Goal: Navigation & Orientation: Understand site structure

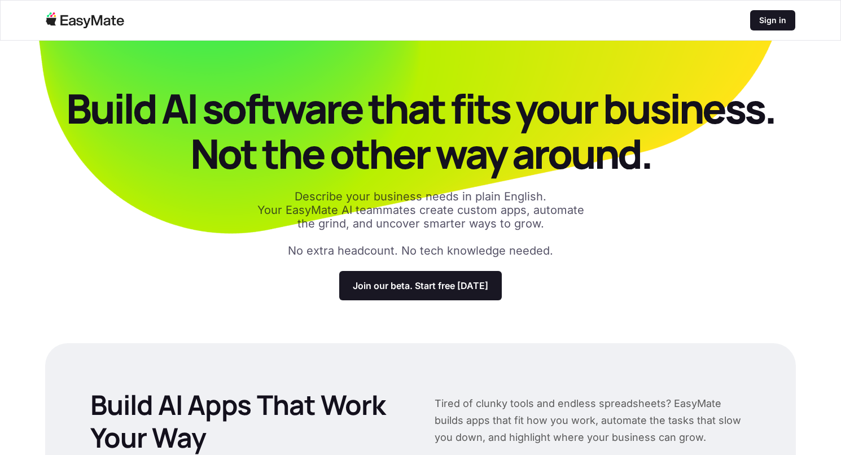
click at [703, 271] on div "Build AI software that fits your business. Not the other way around. Describe y…" at bounding box center [420, 193] width 751 height 214
click at [444, 283] on p "Join our beta. Start free [DATE]" at bounding box center [420, 285] width 135 height 11
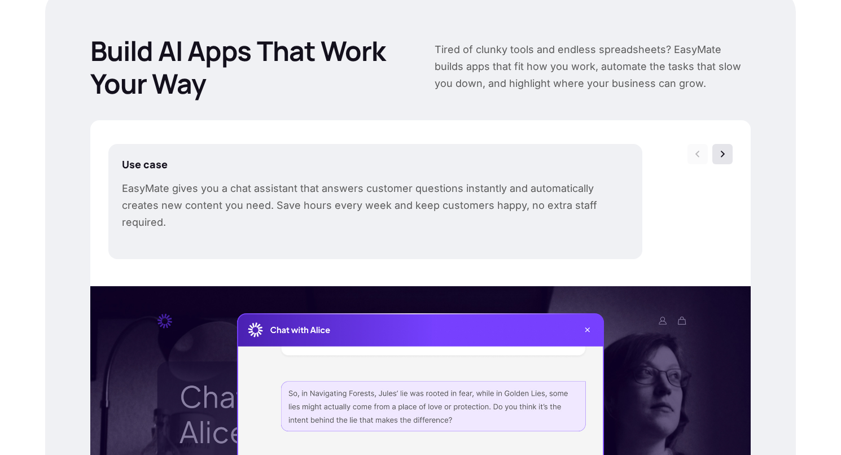
click at [724, 155] on img at bounding box center [722, 153] width 11 height 11
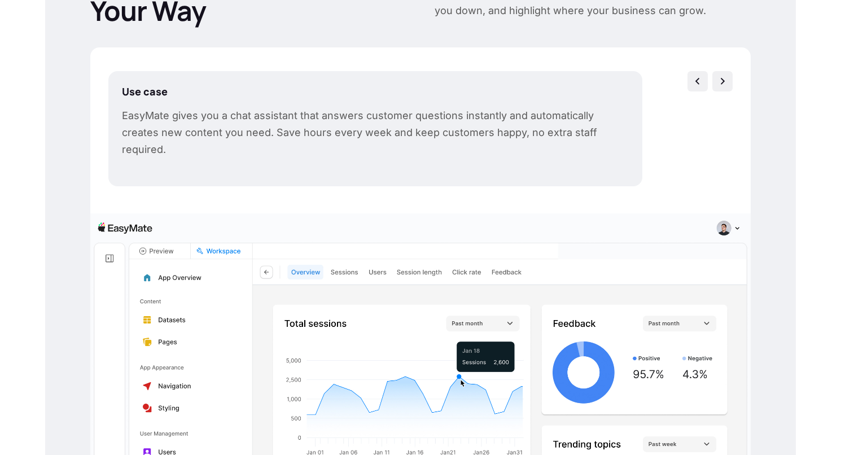
scroll to position [395, 0]
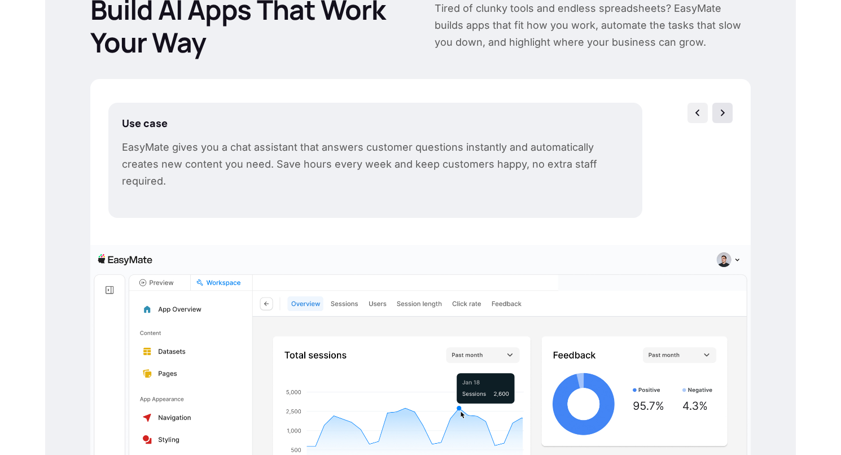
click at [721, 117] on img at bounding box center [722, 112] width 11 height 11
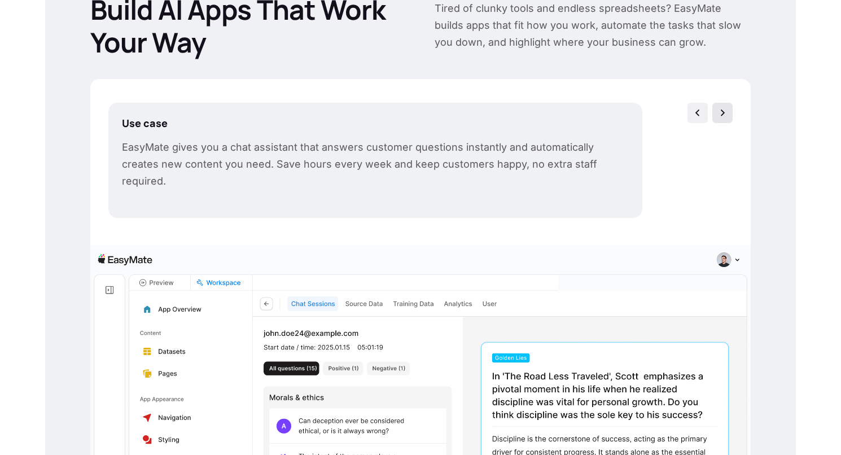
click at [725, 104] on div at bounding box center [722, 113] width 20 height 20
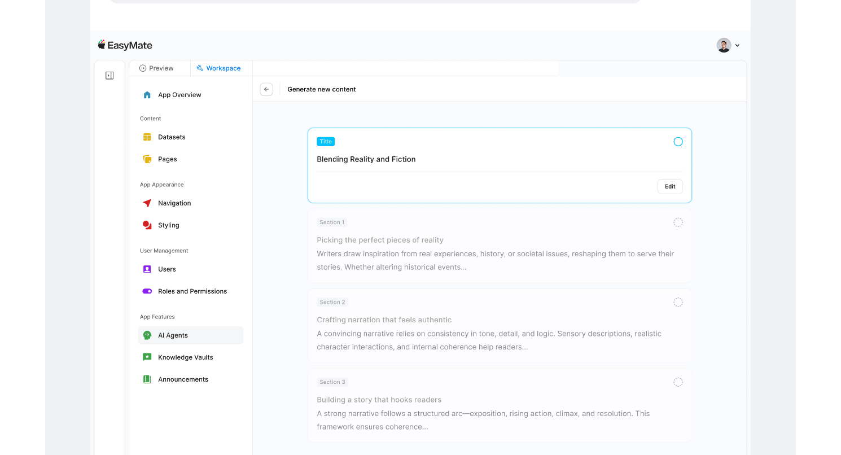
scroll to position [385, 0]
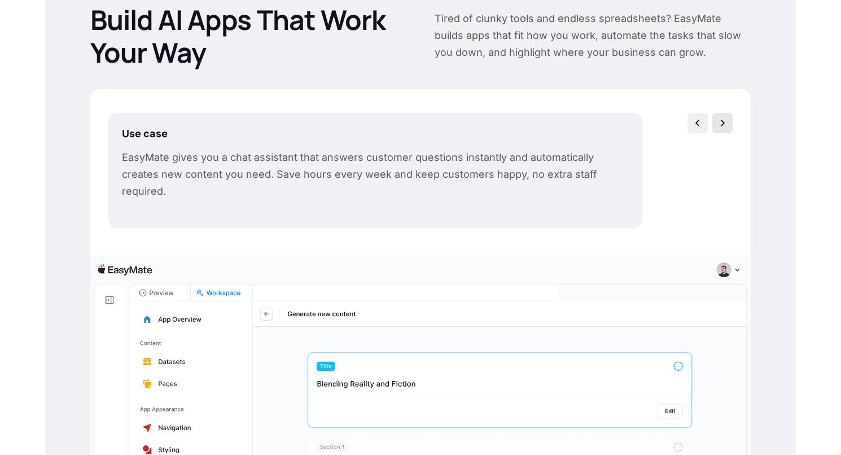
click at [719, 124] on img at bounding box center [722, 122] width 11 height 11
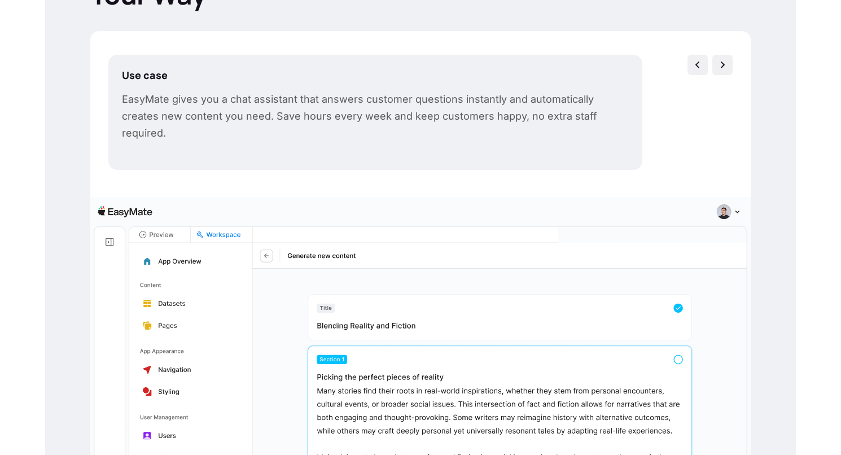
scroll to position [433, 0]
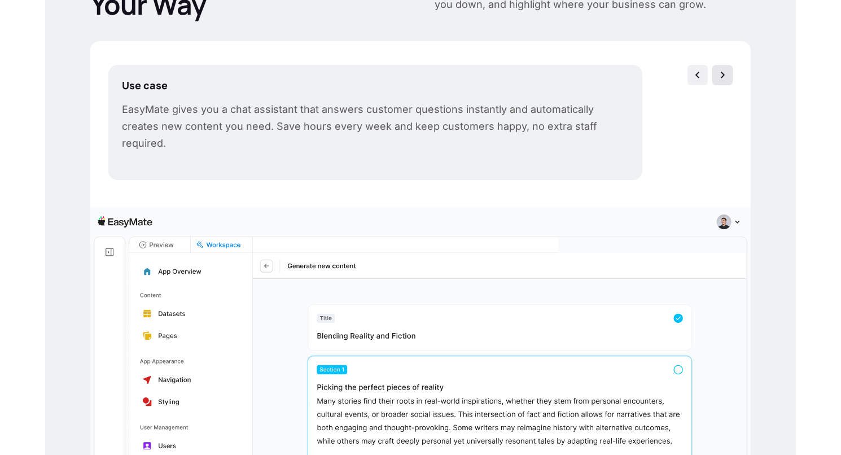
click at [725, 80] on img at bounding box center [722, 74] width 11 height 11
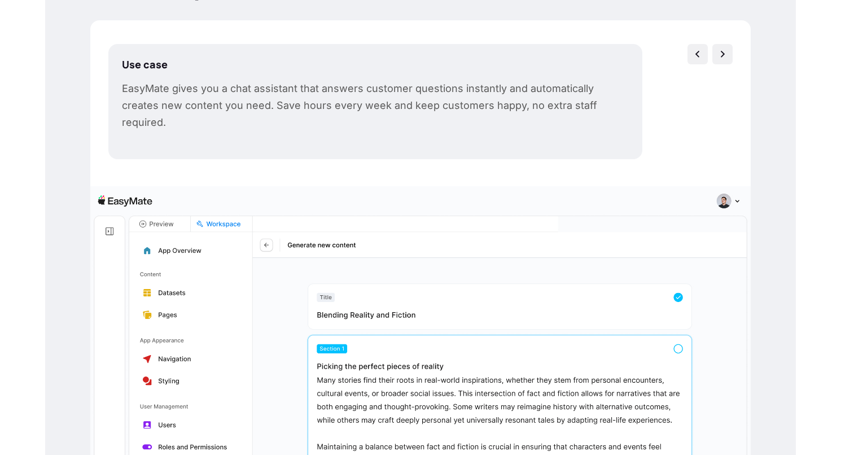
scroll to position [286, 0]
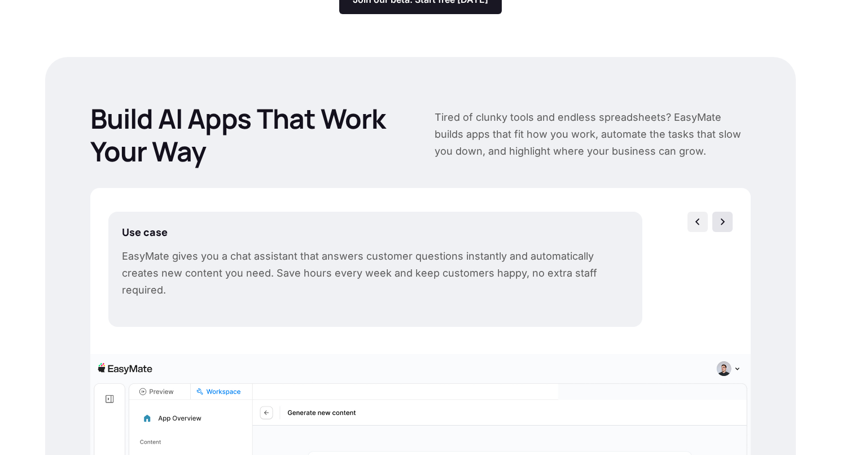
click at [722, 217] on img at bounding box center [722, 221] width 11 height 11
click at [698, 220] on img at bounding box center [697, 221] width 11 height 11
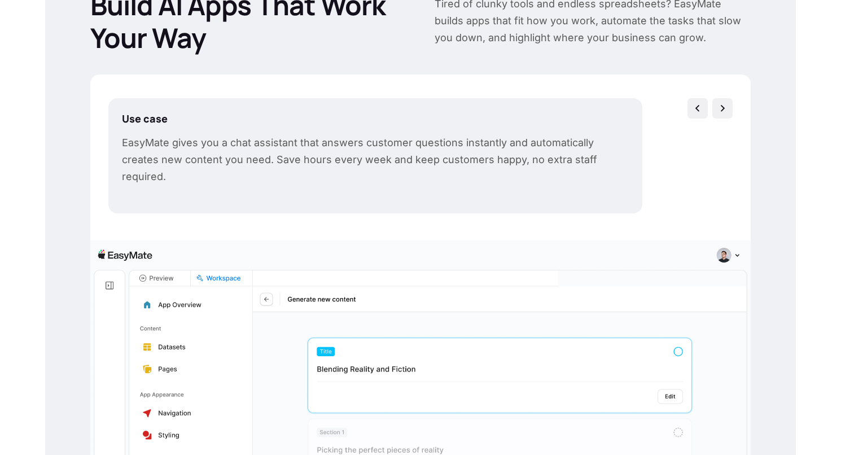
scroll to position [342, 0]
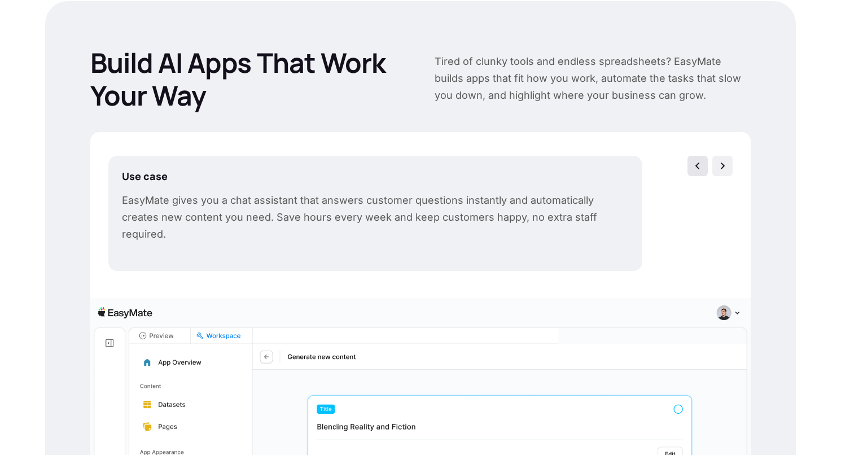
click at [703, 165] on img at bounding box center [697, 165] width 11 height 11
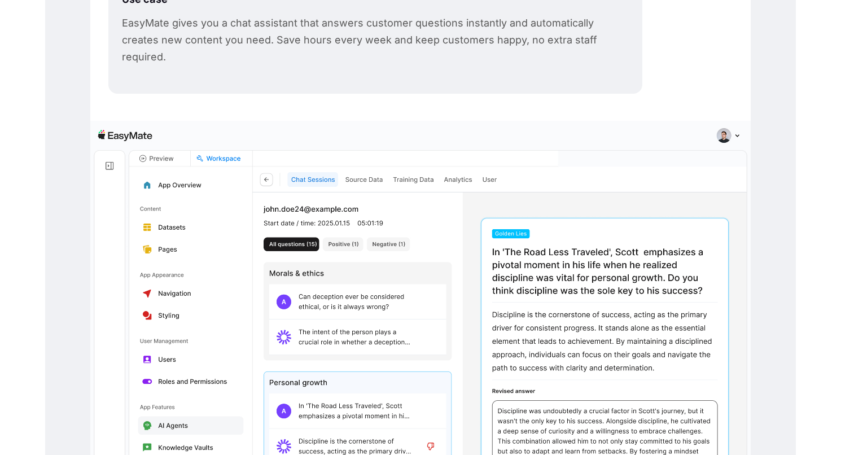
scroll to position [367, 0]
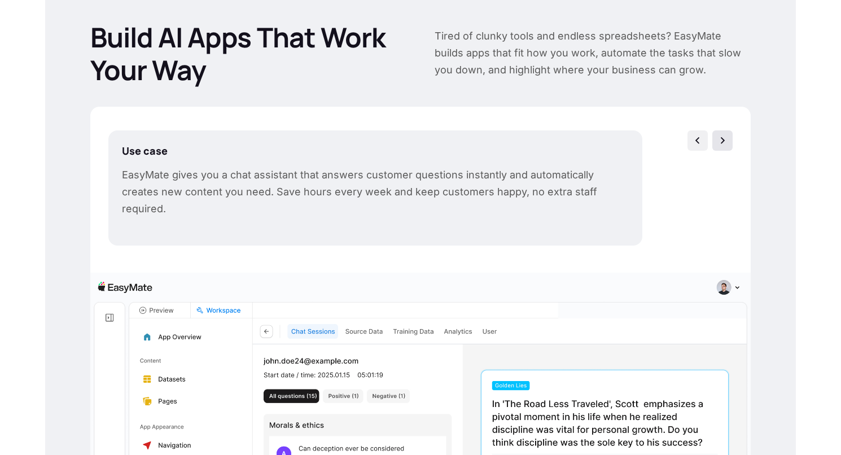
click at [725, 135] on img at bounding box center [722, 140] width 11 height 11
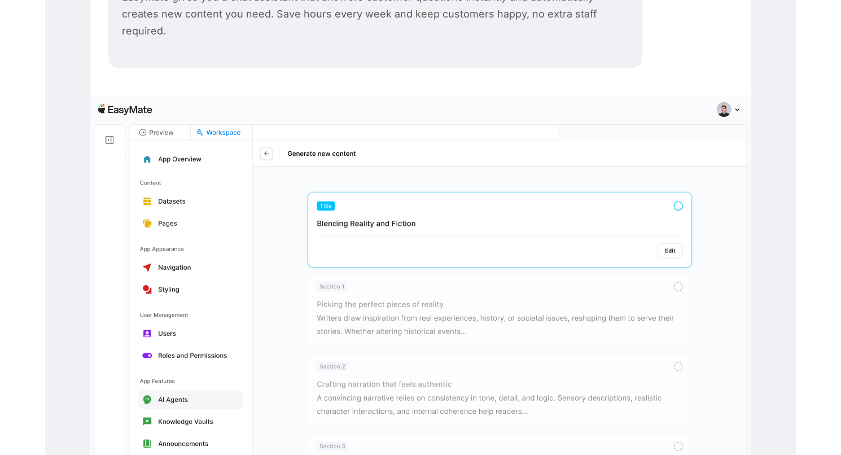
scroll to position [441, 0]
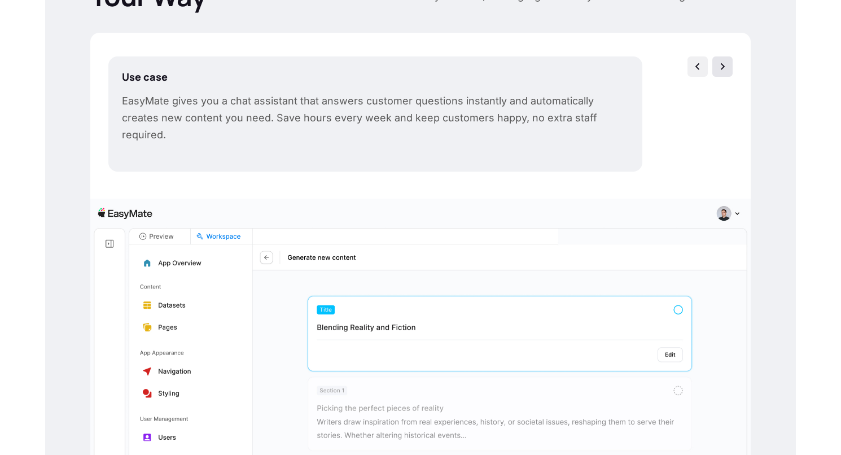
click at [721, 65] on img at bounding box center [722, 66] width 11 height 11
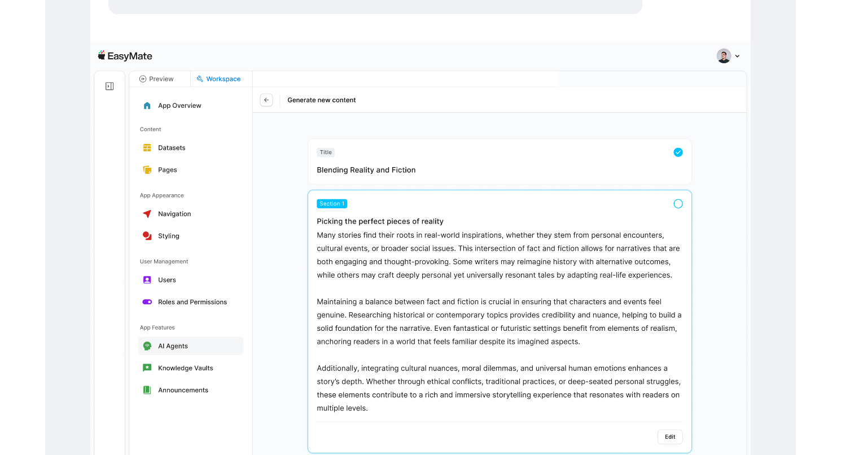
scroll to position [491, 0]
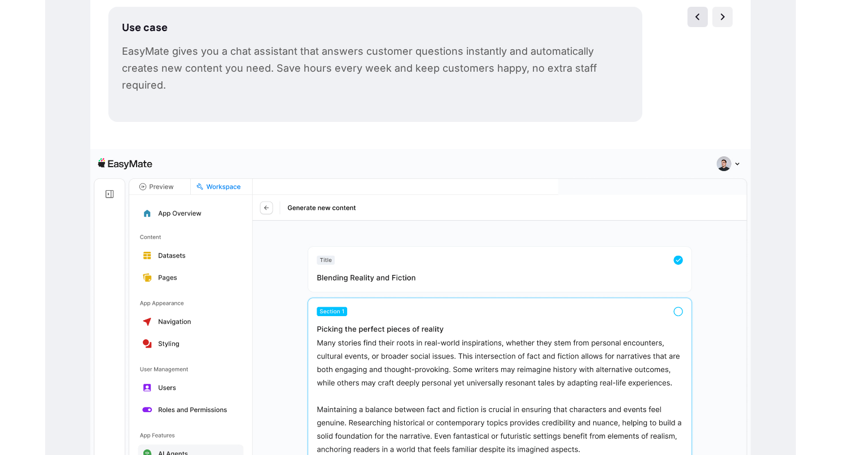
click at [703, 17] on img at bounding box center [697, 16] width 11 height 11
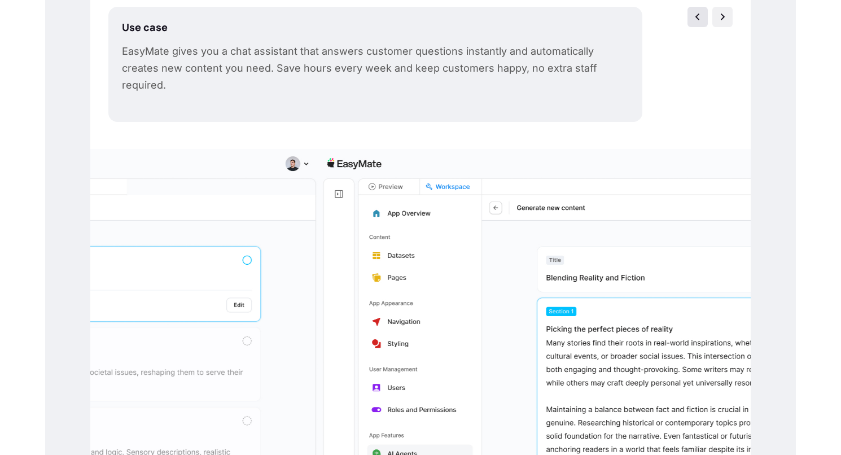
click at [703, 17] on img at bounding box center [697, 16] width 11 height 11
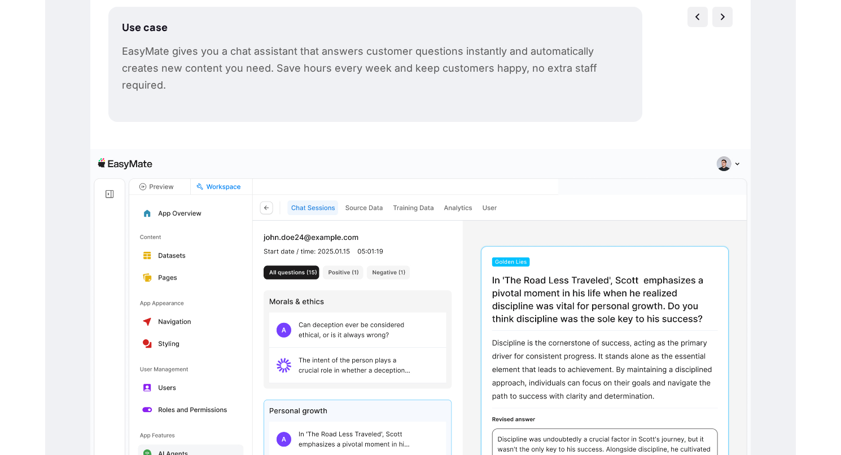
click at [703, 17] on img at bounding box center [697, 16] width 11 height 11
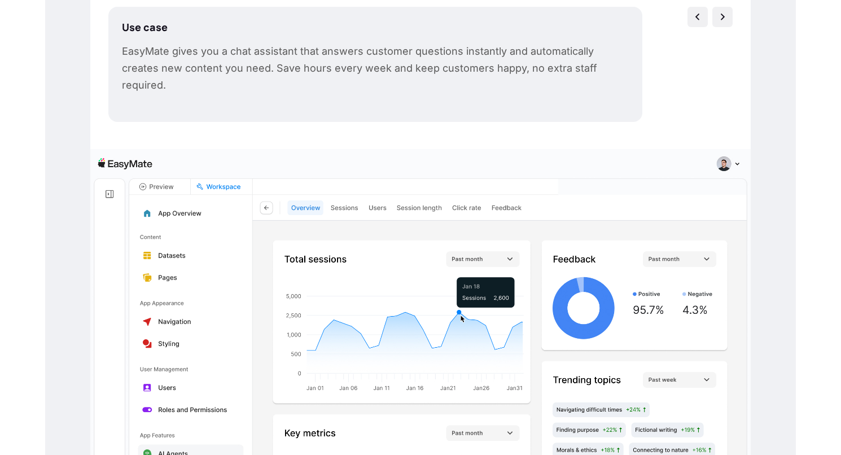
click at [703, 17] on img at bounding box center [697, 16] width 11 height 11
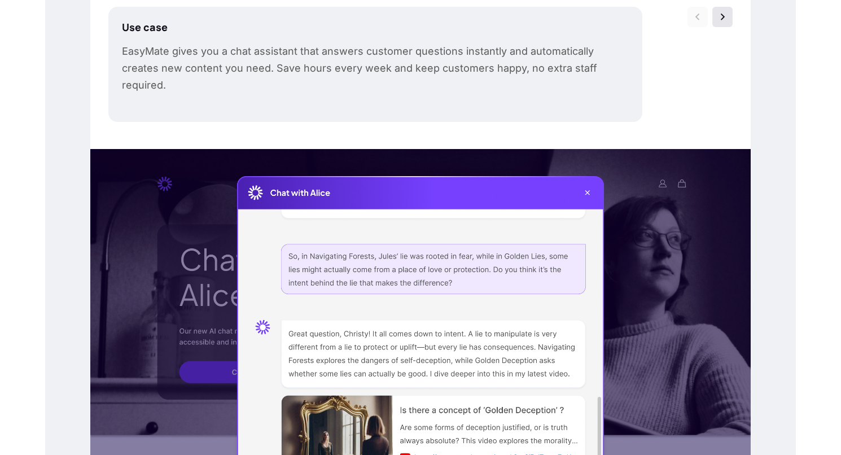
click at [729, 16] on div at bounding box center [722, 17] width 20 height 20
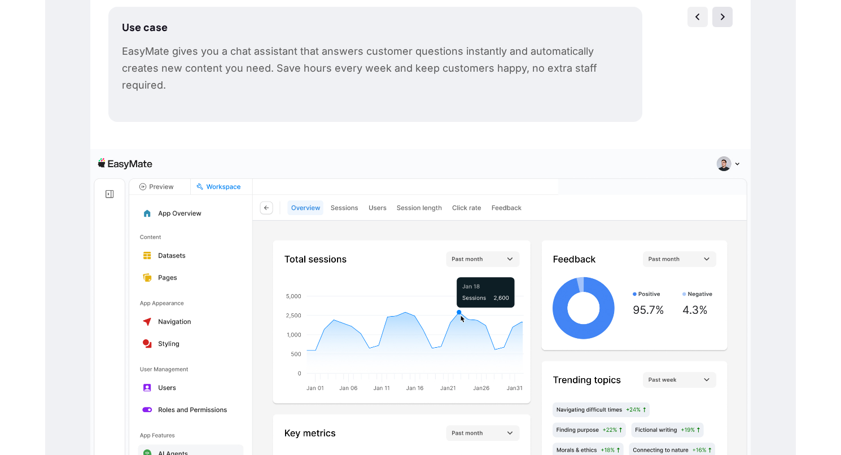
click at [726, 19] on img at bounding box center [722, 16] width 11 height 11
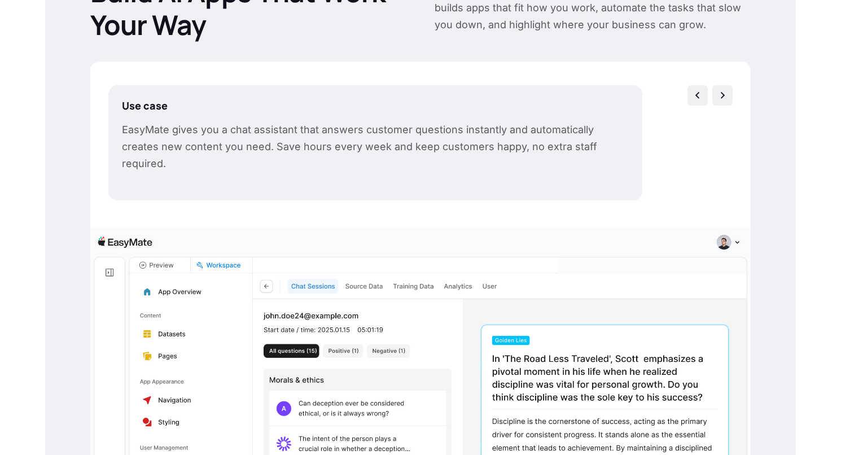
scroll to position [408, 0]
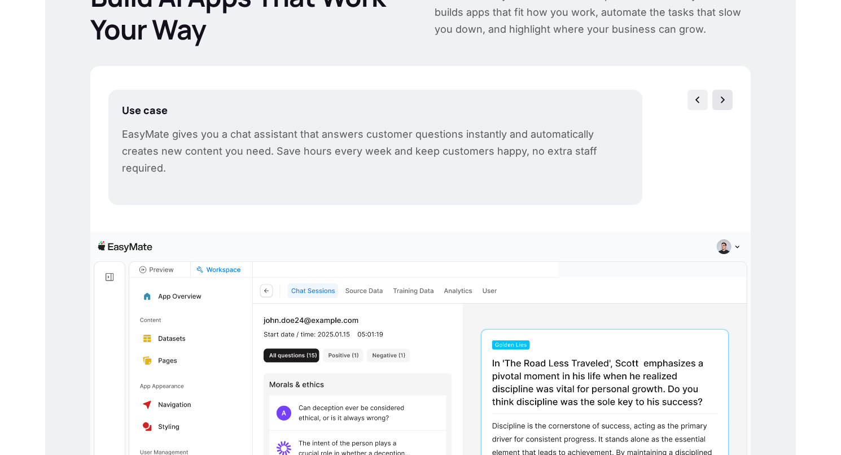
click at [719, 102] on img at bounding box center [722, 99] width 11 height 11
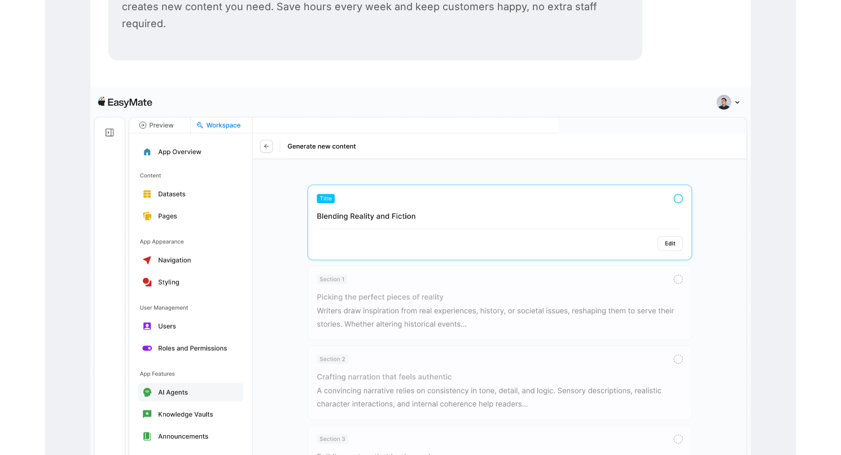
scroll to position [389, 0]
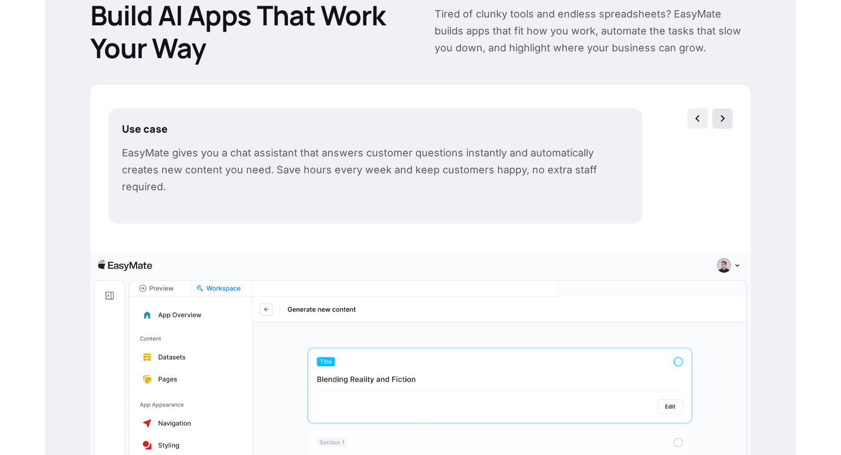
click at [722, 117] on img at bounding box center [722, 118] width 11 height 11
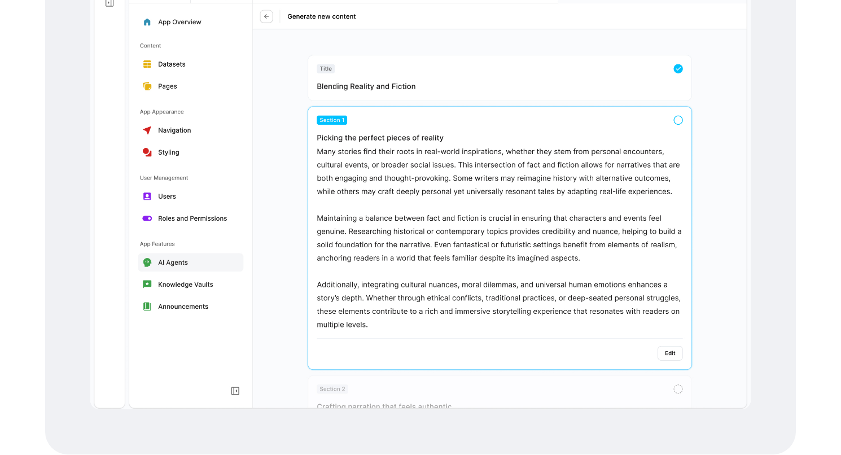
scroll to position [482, 0]
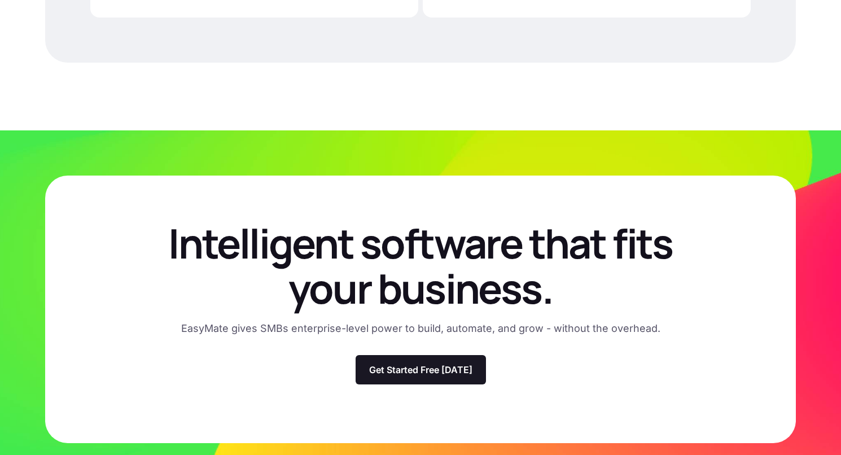
scroll to position [3268, 0]
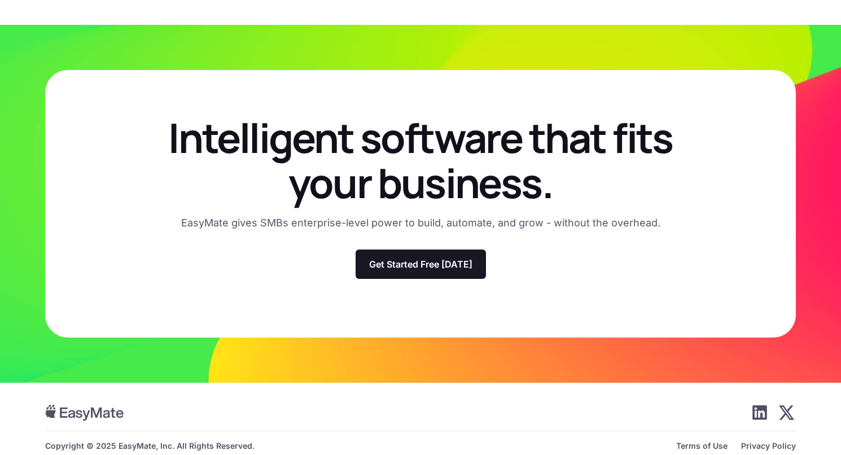
click at [763, 405] on img at bounding box center [759, 412] width 15 height 15
click at [791, 405] on img at bounding box center [787, 412] width 16 height 14
